Goal: Information Seeking & Learning: Find specific page/section

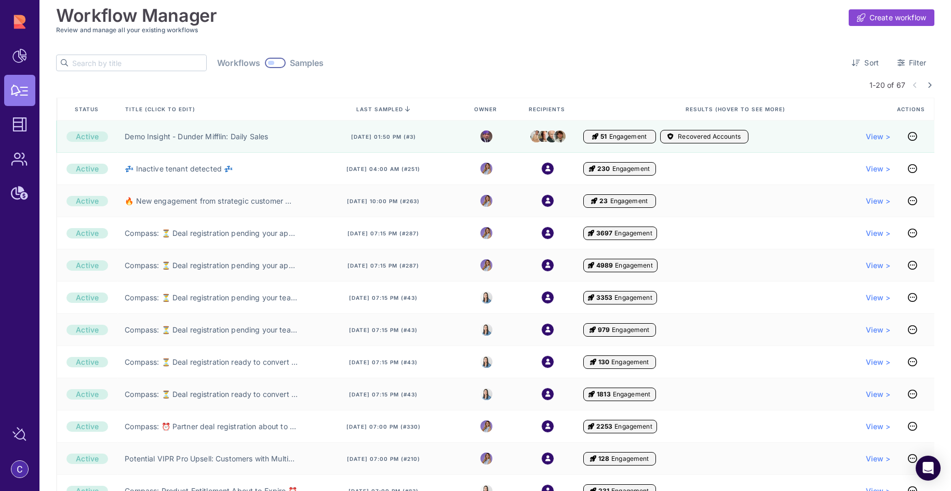
click at [137, 63] on input "text" at bounding box center [139, 63] width 134 height 16
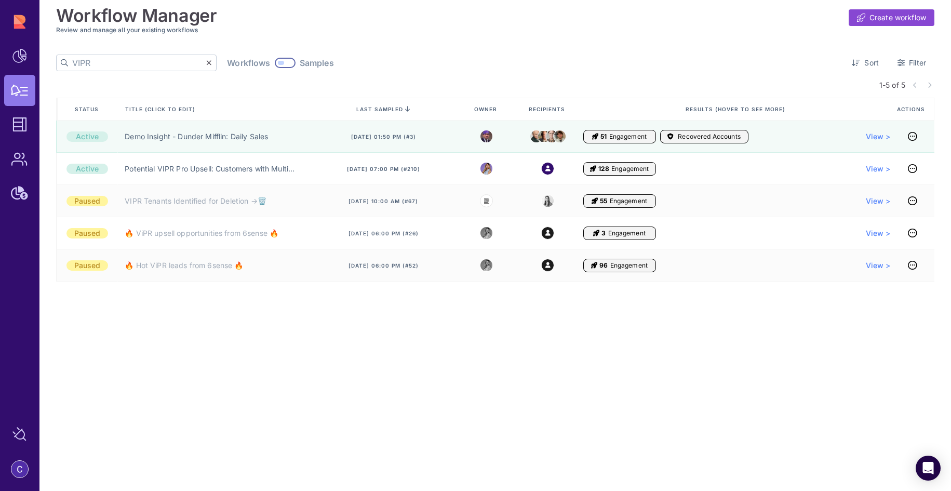
type input "VIPR"
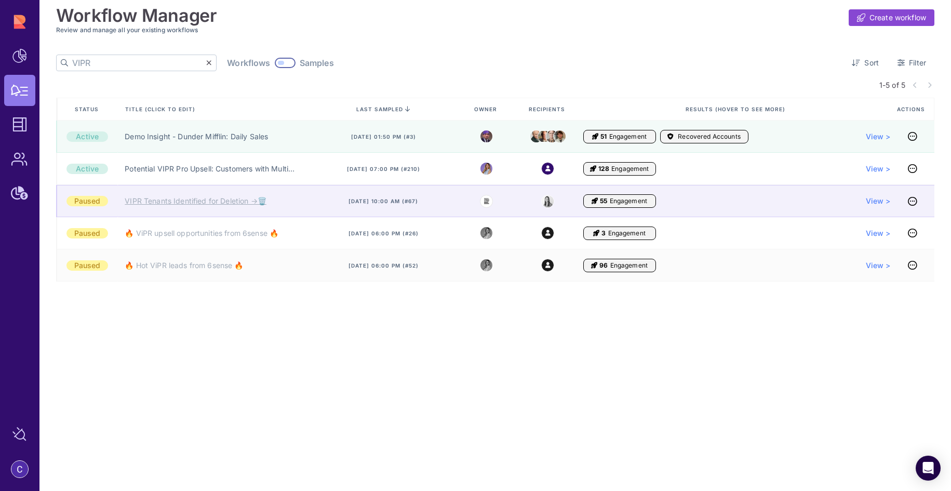
click at [216, 202] on link "VIPR Tenants Identified for Deletion →🗑️" at bounding box center [195, 201] width 141 height 10
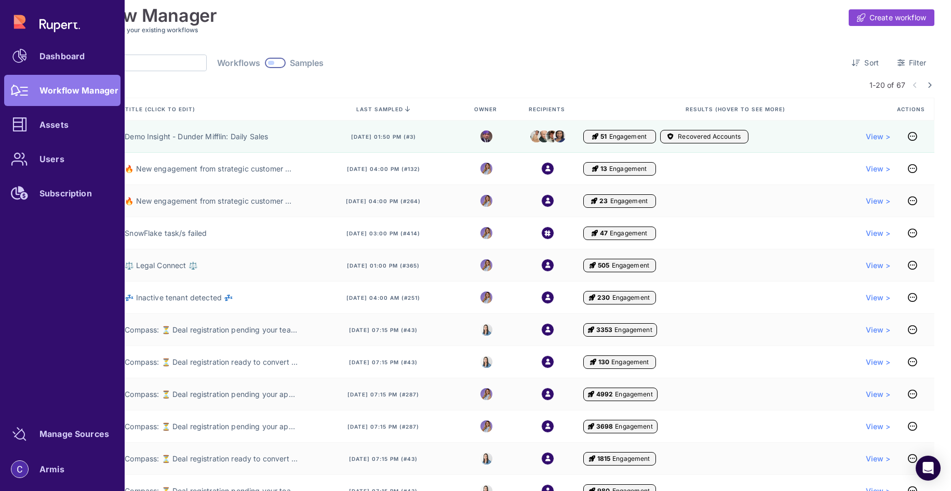
click at [29, 89] on div "Dashboard Workflow Manager Assets Users Subscription" at bounding box center [62, 107] width 116 height 202
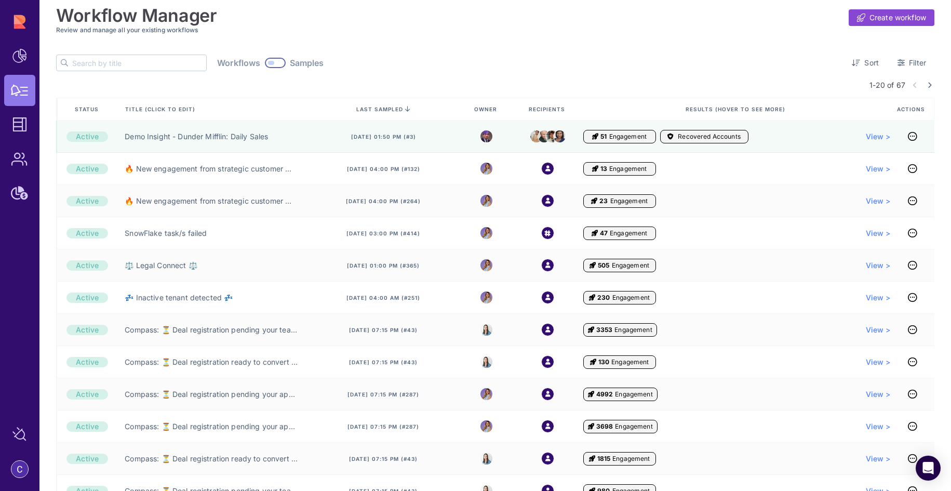
click at [373, 48] on div "Workflow Manager Create workflow Review and manage all your existing workflows …" at bounding box center [495, 403] width 878 height 807
click at [132, 57] on input "text" at bounding box center [139, 63] width 134 height 16
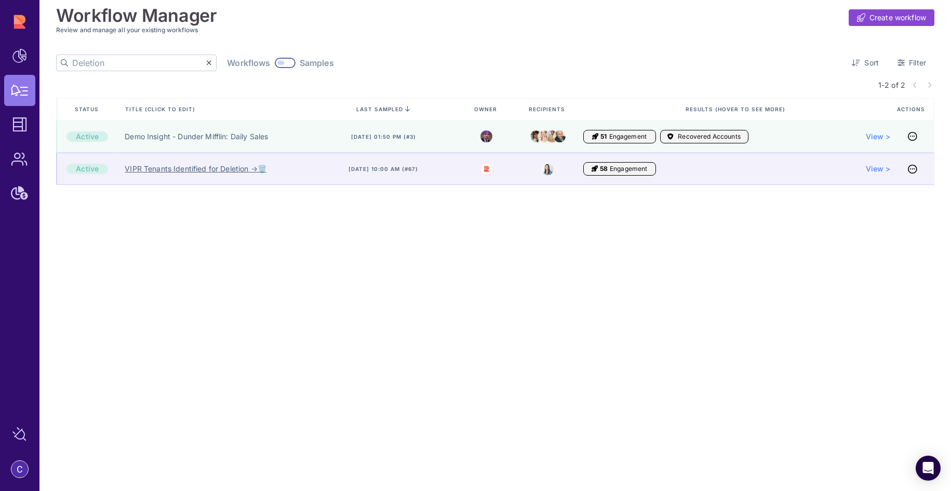
type input "Deletion"
click at [209, 171] on link "VIPR Tenants Identified for Deletion →🗑️" at bounding box center [195, 169] width 141 height 10
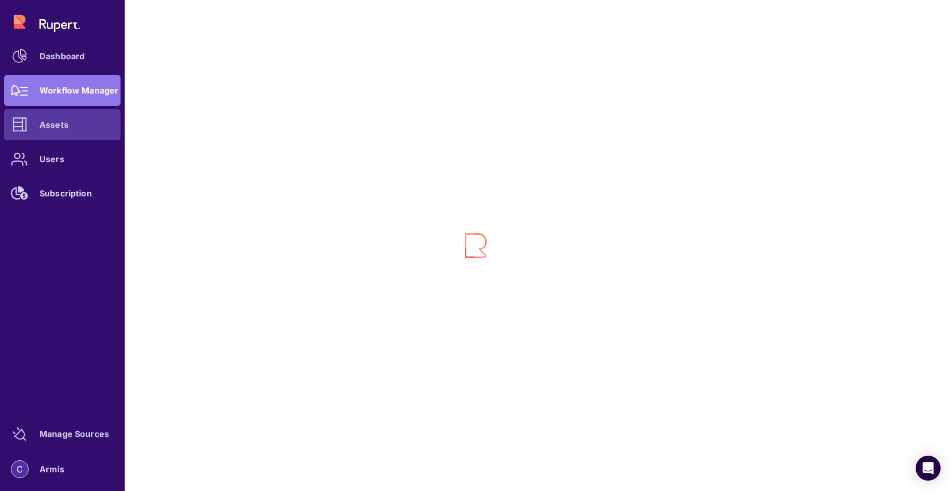
click at [26, 133] on div at bounding box center [19, 124] width 31 height 31
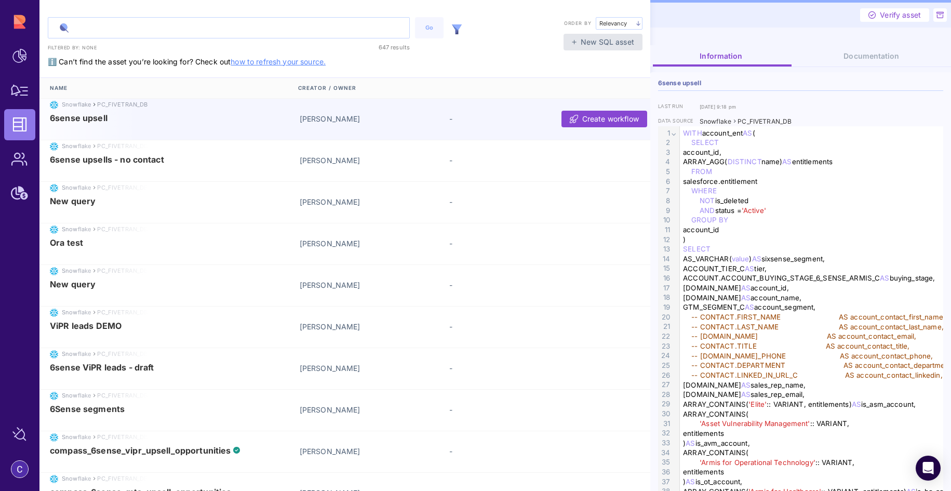
click at [97, 28] on input "text" at bounding box center [228, 28] width 361 height 20
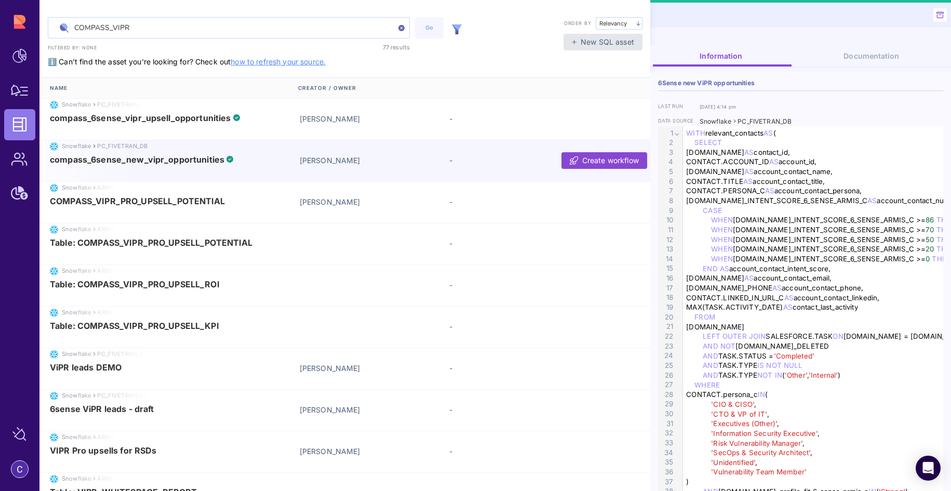
type input "COMPASS_VIPR"
click at [453, 31] on img at bounding box center [457, 29] width 10 height 10
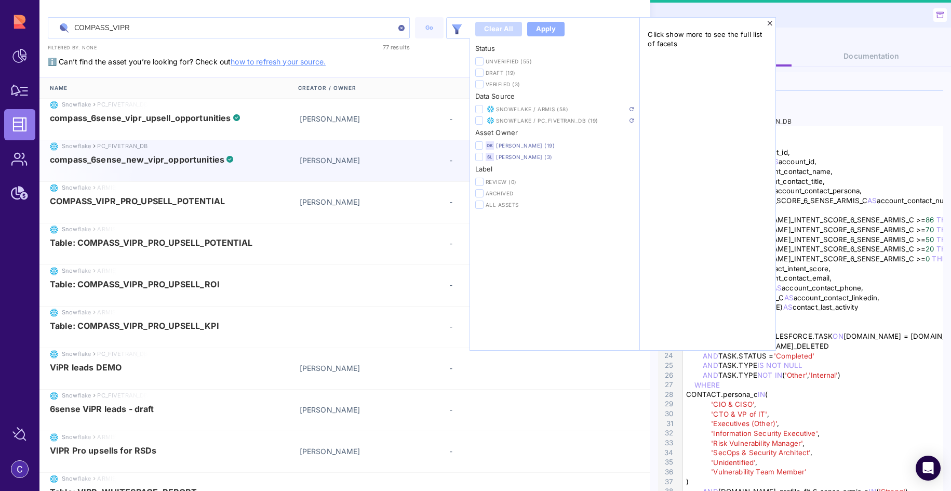
click at [494, 109] on div "Snowflake / ARMIS (58)" at bounding box center [554, 109] width 159 height 8
click at [479, 109] on icon at bounding box center [478, 109] width 5 height 6
click at [0, 0] on input "checkbox" at bounding box center [0, 0] width 0 height 0
click at [633, 107] on img at bounding box center [631, 109] width 4 height 4
click at [426, 64] on div "COMPASS_VIPR Go Clear all Apply Status Unverified (55) Draft (19) Verified (3) …" at bounding box center [344, 257] width 611 height 514
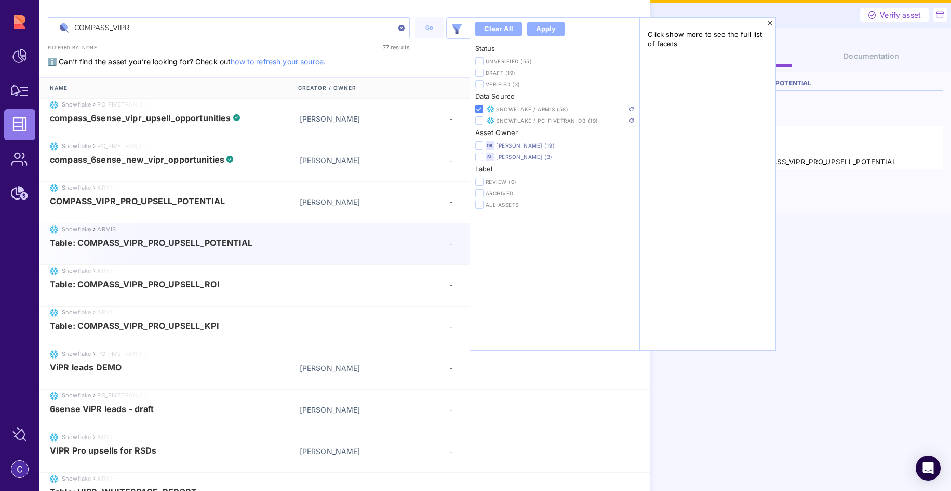
click at [428, 60] on div "COMPASS_VIPR Go Clear all Apply Status Unverified (55) Draft (19) Verified (3) …" at bounding box center [344, 257] width 611 height 514
click at [632, 110] on img at bounding box center [631, 109] width 4 height 4
click at [212, 18] on input "COMPASS_VIPR" at bounding box center [228, 28] width 361 height 20
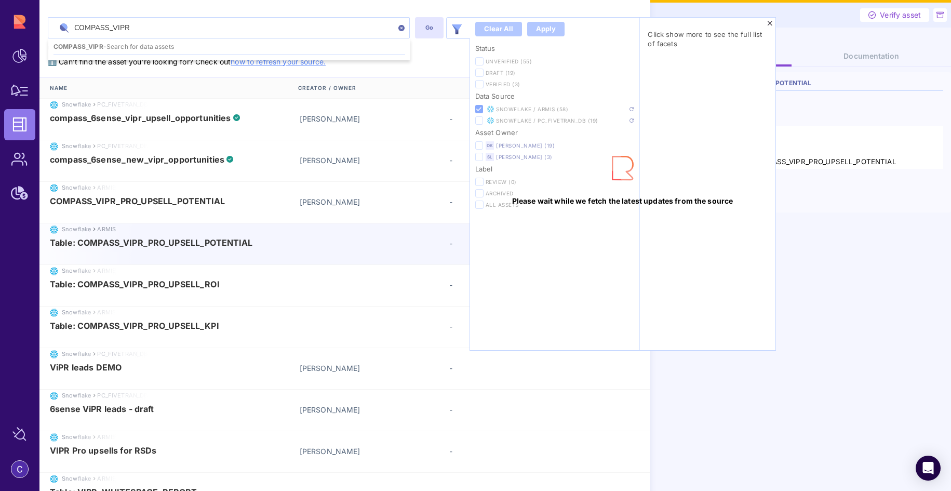
click at [442, 31] on button "Go" at bounding box center [429, 27] width 29 height 21
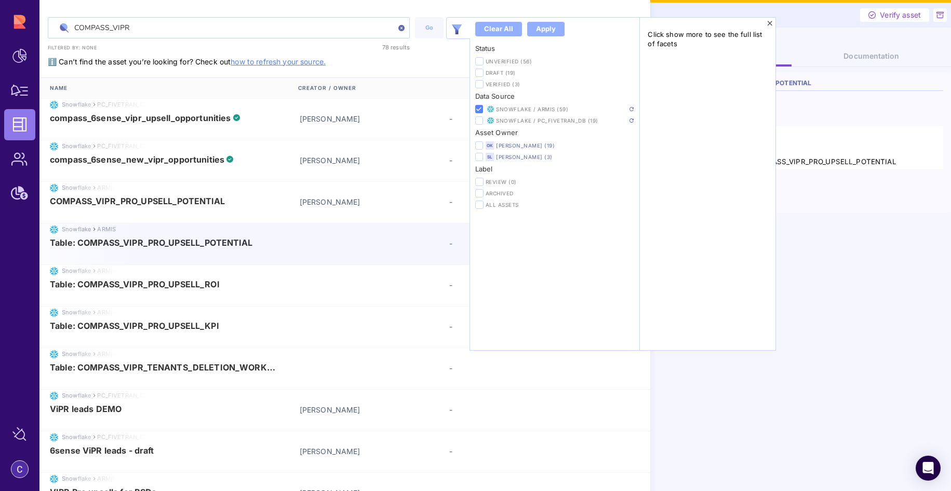
scroll to position [144, 0]
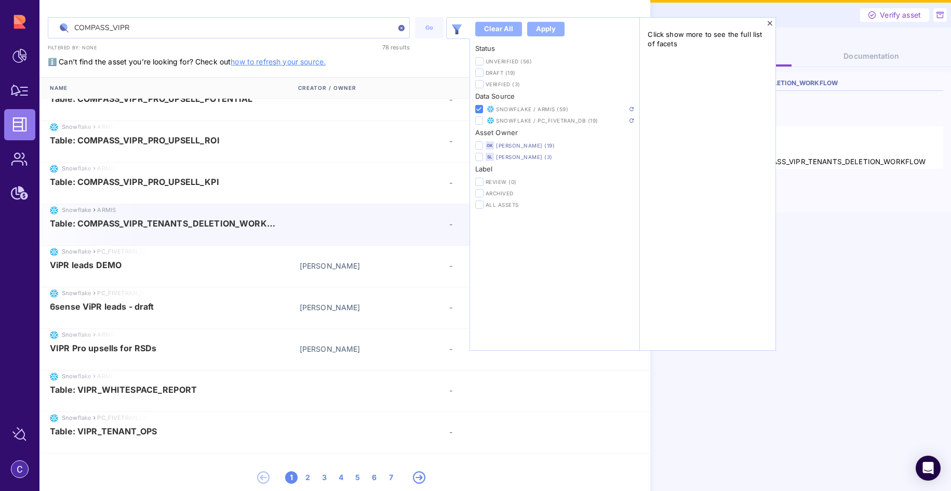
click at [201, 222] on span "Table: COMPASS_VIPR_TENANTS_DELETION_WORKFLOW" at bounding box center [163, 223] width 227 height 9
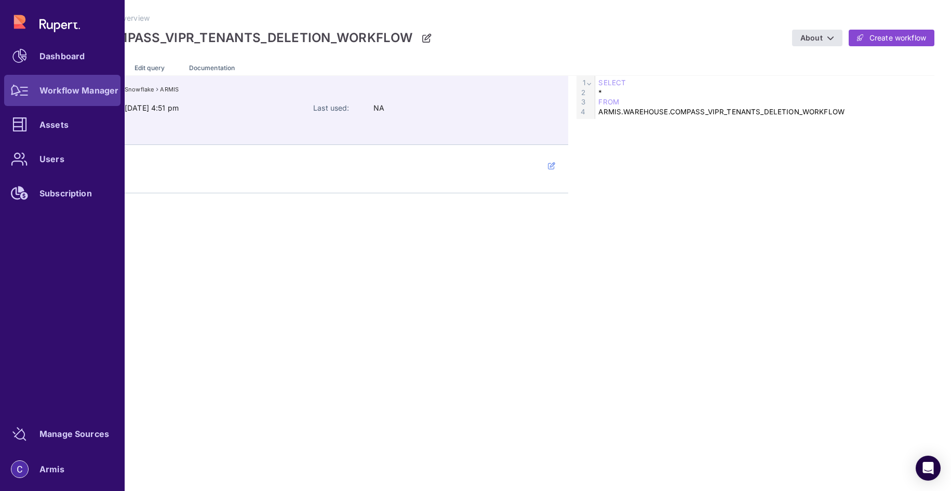
click at [19, 89] on icon at bounding box center [20, 90] width 18 height 11
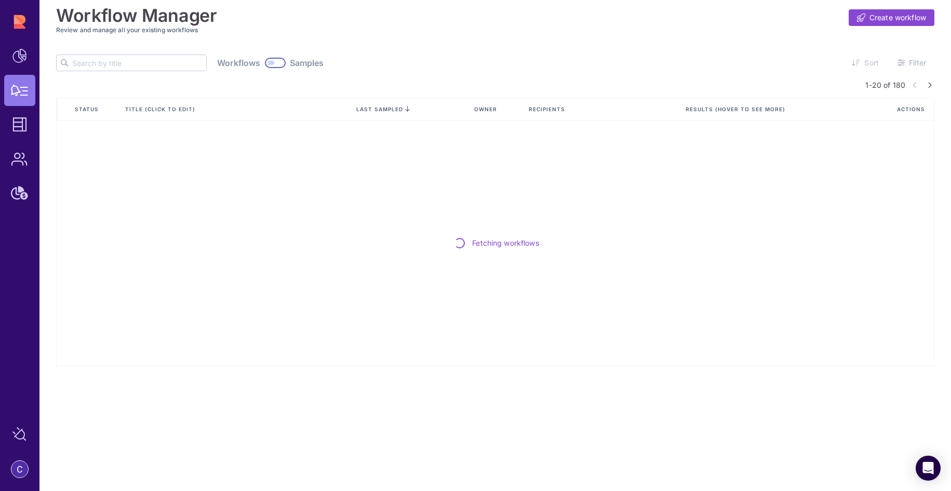
click at [120, 57] on input "text" at bounding box center [139, 63] width 134 height 16
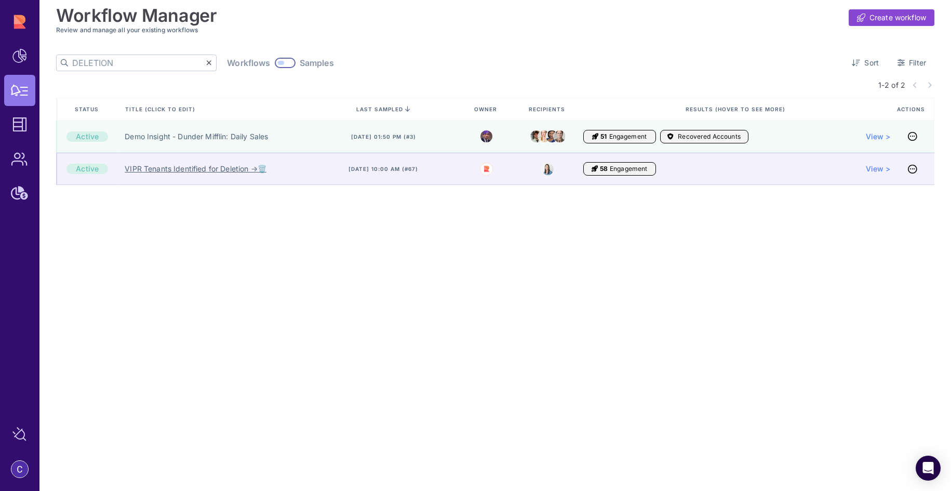
type input "DELETION"
click at [205, 170] on link "VIPR Tenants Identified for Deletion →🗑️" at bounding box center [195, 169] width 141 height 10
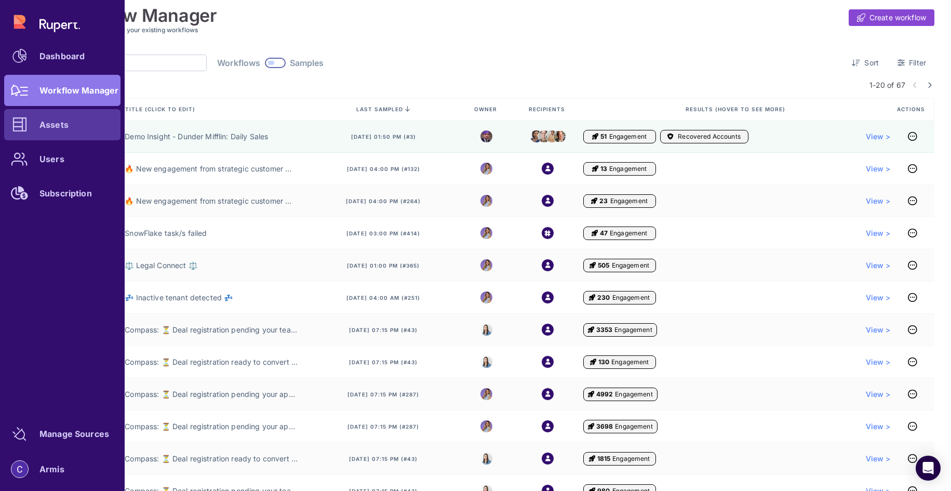
click at [29, 124] on div at bounding box center [19, 124] width 31 height 31
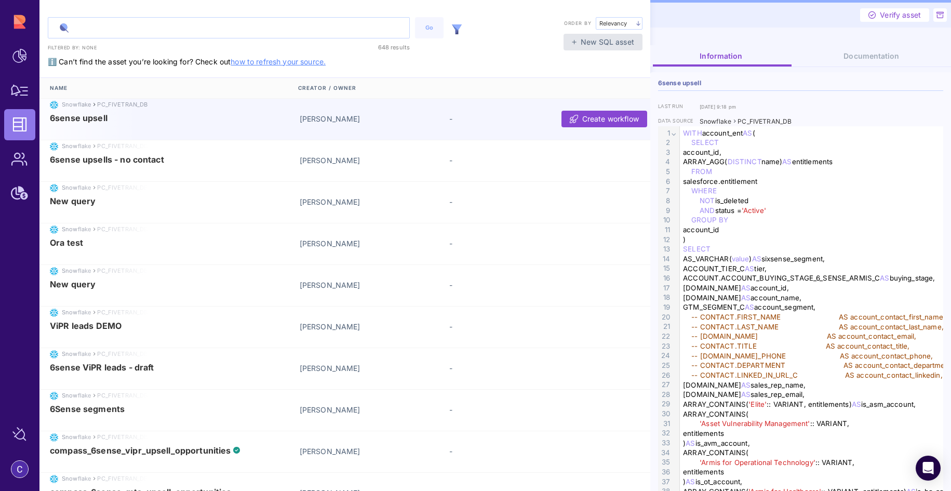
click at [188, 36] on input "text" at bounding box center [228, 28] width 361 height 20
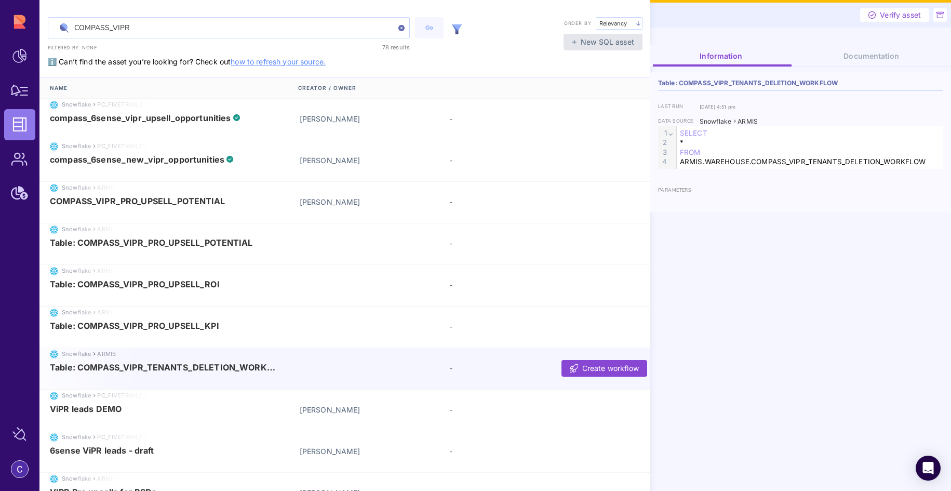
type input "COMPASS_VIPR"
click at [243, 366] on span "Table: COMPASS_VIPR_TENANTS_DELETION_WORKFLOW" at bounding box center [163, 366] width 227 height 9
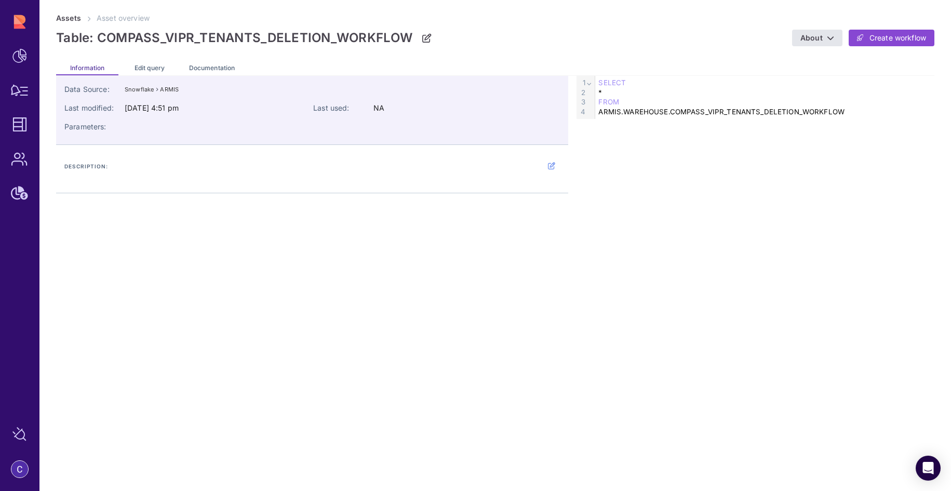
click at [135, 61] on div "Edit query" at bounding box center [149, 67] width 62 height 17
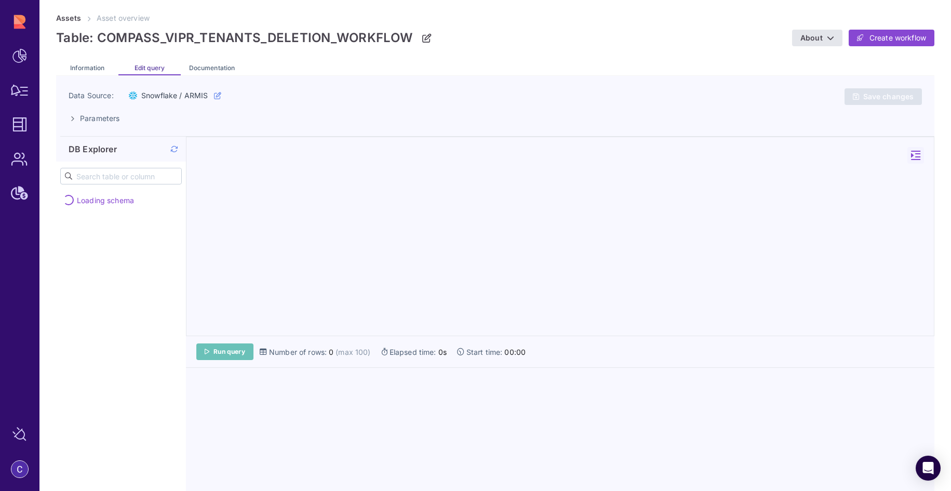
click at [231, 354] on span "Run query" at bounding box center [229, 351] width 32 height 8
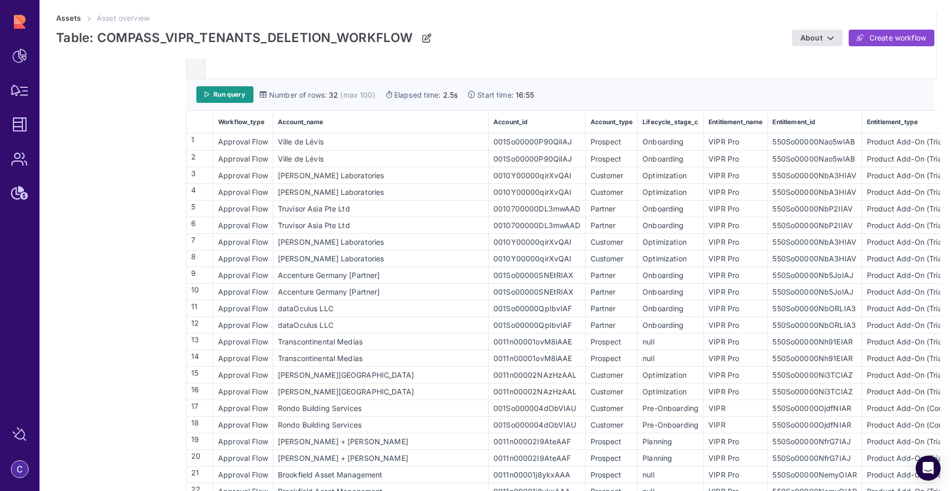
scroll to position [173, 0]
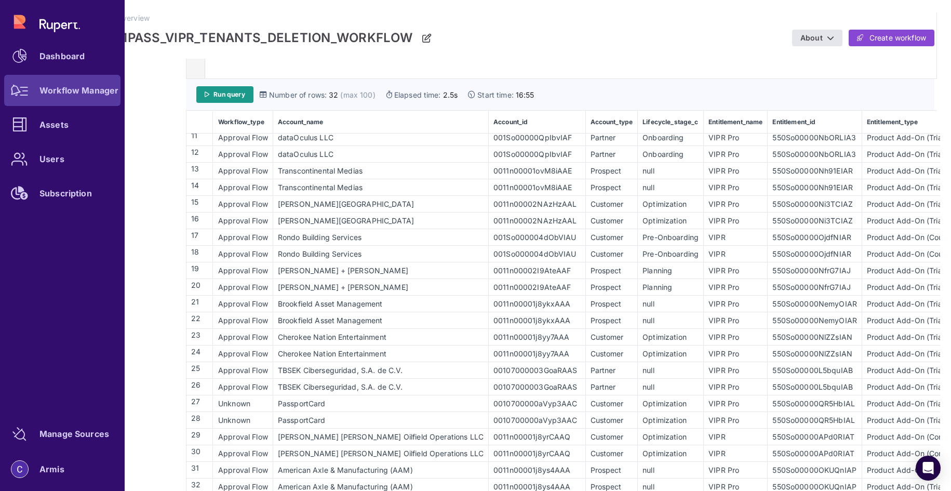
click at [43, 93] on div "Workflow Manager" at bounding box center [78, 90] width 79 height 6
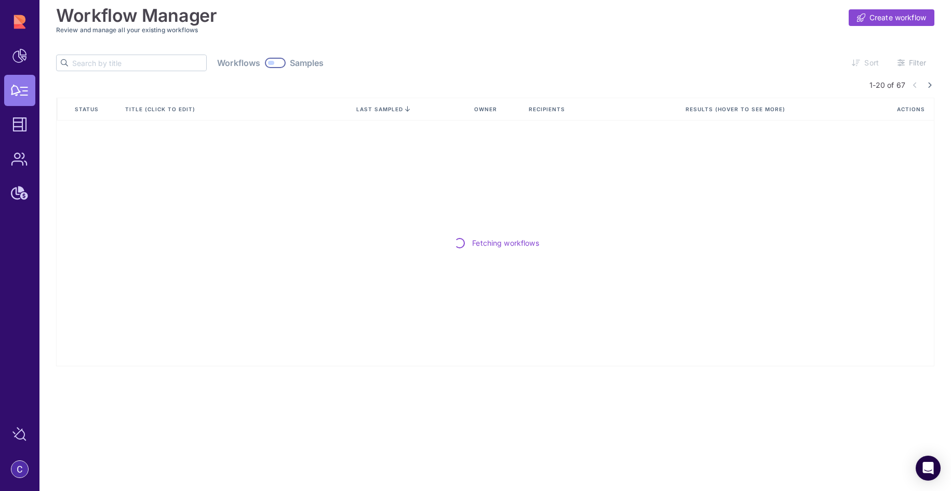
click at [94, 63] on input "text" at bounding box center [139, 63] width 134 height 16
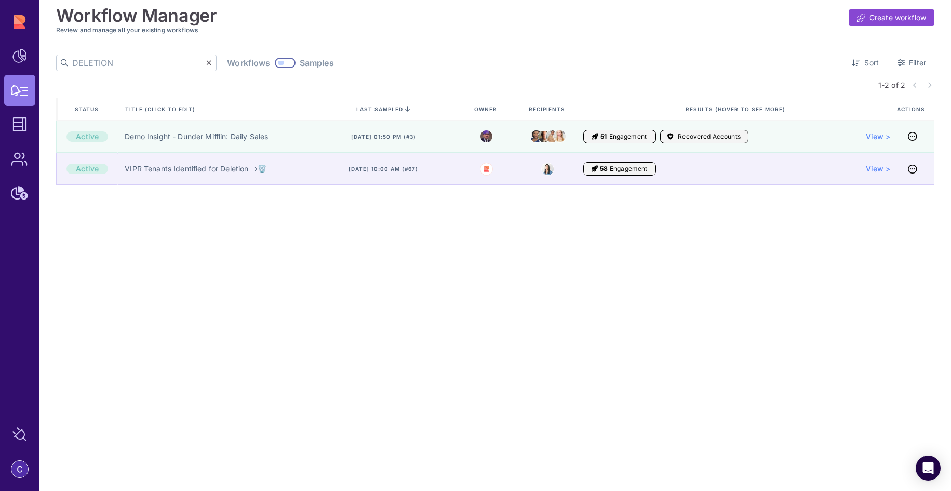
type input "DELETION"
click at [181, 172] on link "VIPR Tenants Identified for Deletion →🗑️" at bounding box center [195, 169] width 141 height 10
